Goal: Use online tool/utility: Use online tool/utility

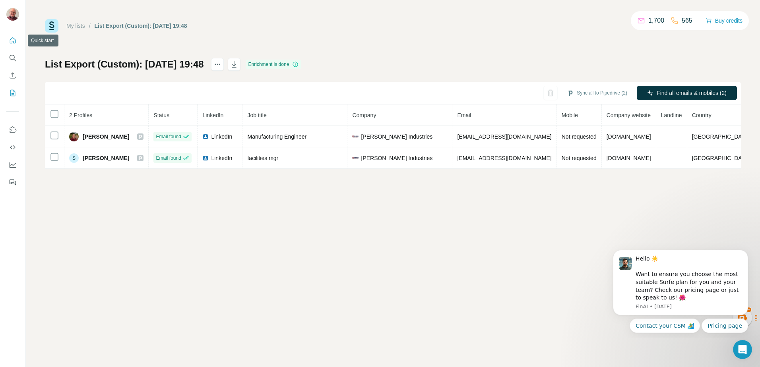
click at [10, 40] on icon "Quick start" at bounding box center [13, 40] width 6 height 6
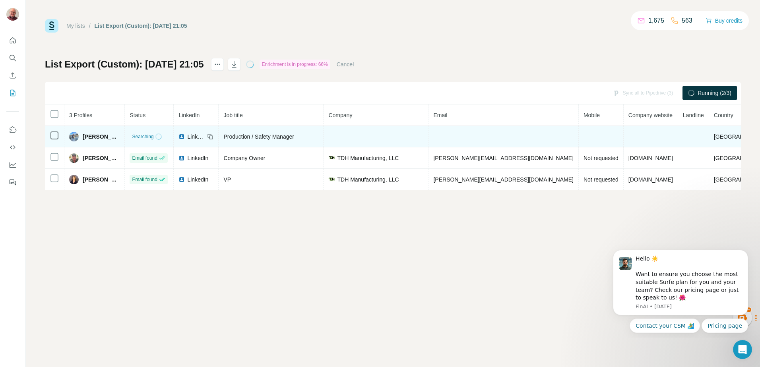
click at [482, 133] on td at bounding box center [504, 136] width 150 height 21
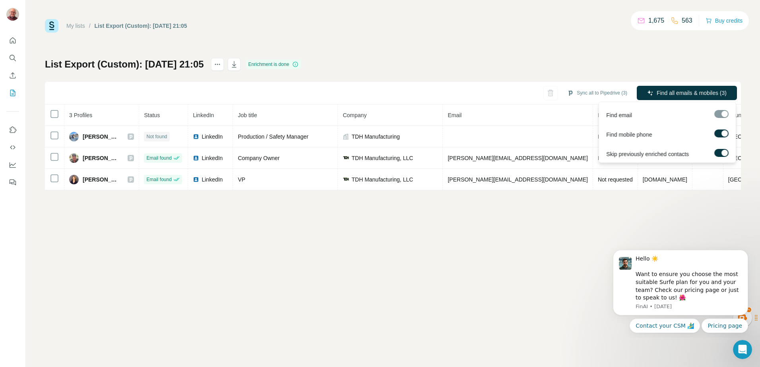
click at [720, 115] on div at bounding box center [721, 114] width 14 height 8
click at [718, 134] on label at bounding box center [721, 134] width 14 height 8
click at [718, 134] on div at bounding box center [718, 133] width 6 height 6
click at [718, 134] on label at bounding box center [721, 134] width 14 height 8
click at [596, 249] on div "My lists / List Export (Custom): [DATE] 21:05 1,675 563 Buy credits List Export…" at bounding box center [393, 183] width 734 height 367
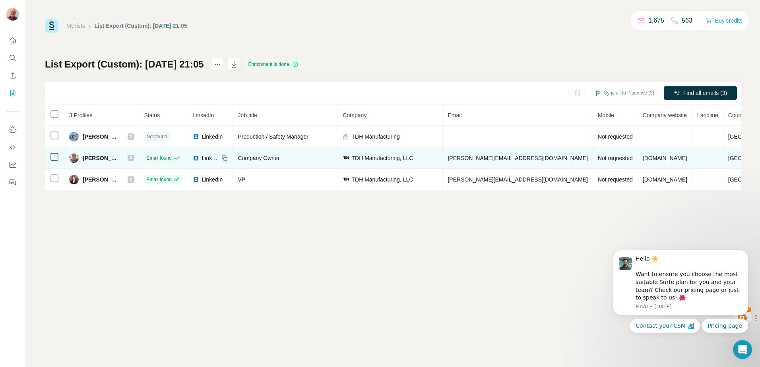
click at [98, 157] on span "[PERSON_NAME]" at bounding box center [101, 158] width 37 height 8
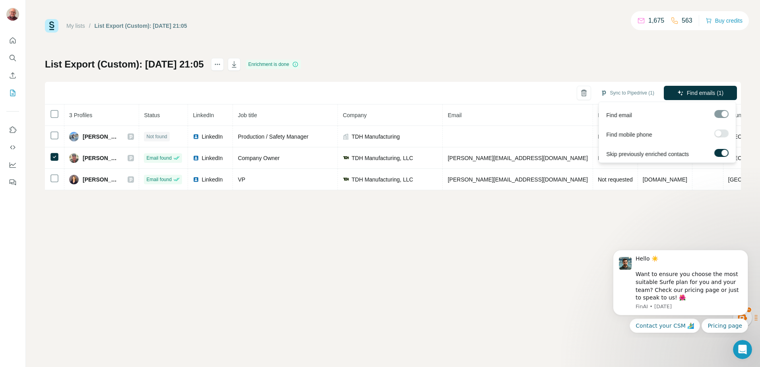
click at [724, 135] on label at bounding box center [721, 134] width 14 height 8
drag, startPoint x: 693, startPoint y: 92, endPoint x: 688, endPoint y: 91, distance: 4.8
click at [688, 91] on span "Find emails & mobiles (1)" at bounding box center [691, 93] width 63 height 8
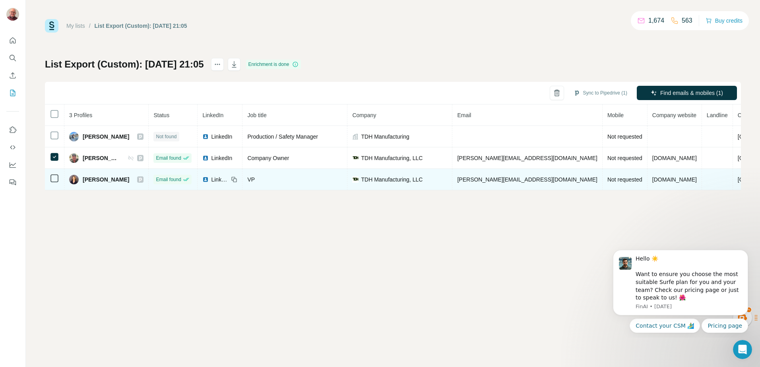
click at [103, 180] on span "[PERSON_NAME]" at bounding box center [106, 180] width 47 height 8
